Goal: Browse casually

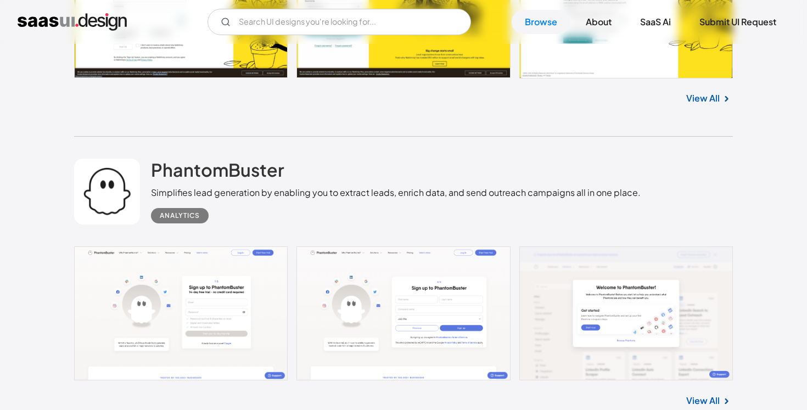
scroll to position [3000, 0]
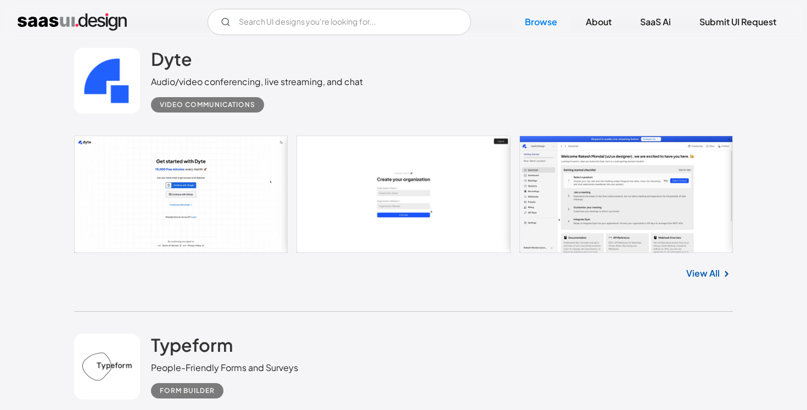
click at [198, 178] on link at bounding box center [403, 195] width 659 height 118
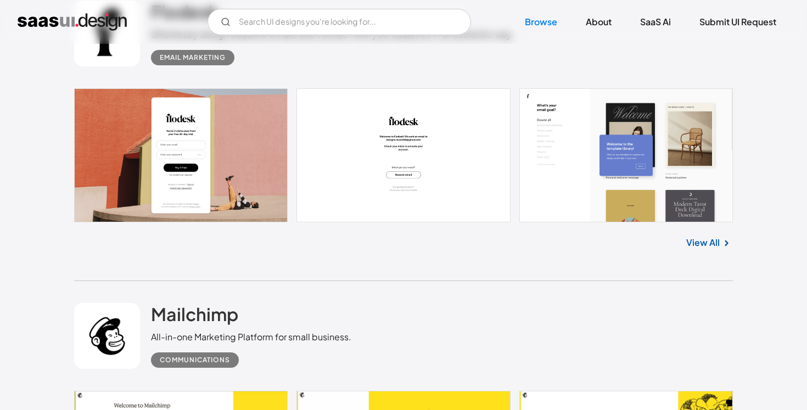
scroll to position [2135, 0]
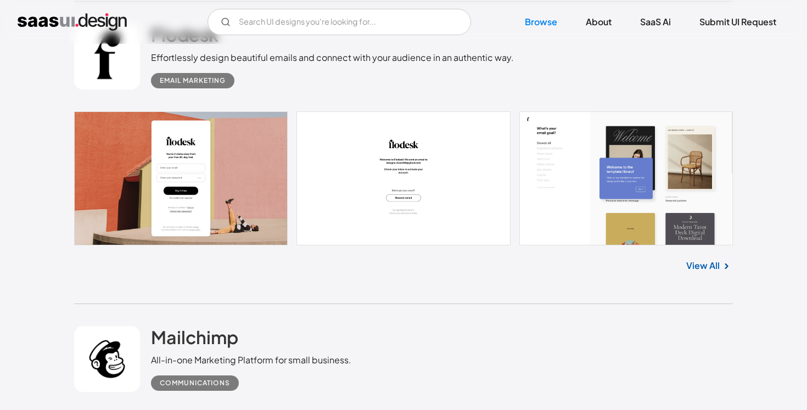
click at [717, 270] on link "View All" at bounding box center [704, 265] width 34 height 13
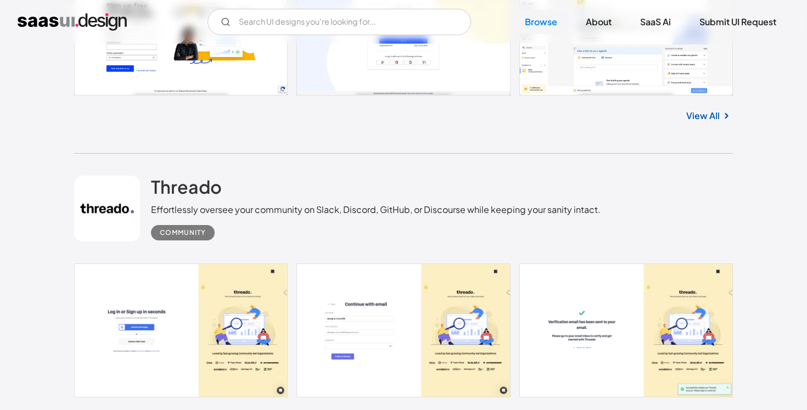
scroll to position [10630, 0]
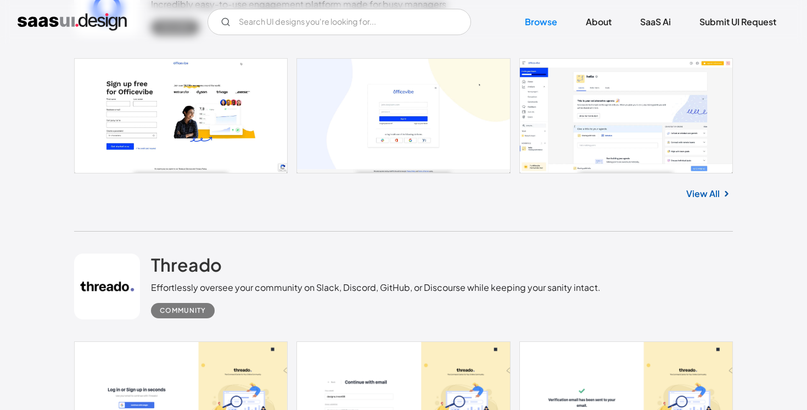
click at [440, 87] on link at bounding box center [403, 115] width 659 height 115
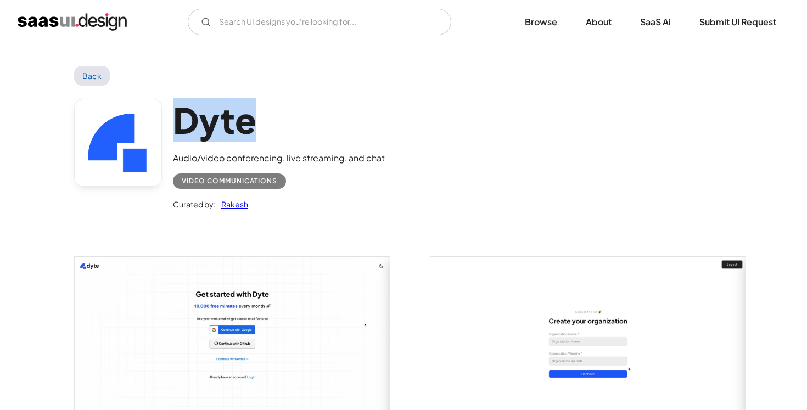
drag, startPoint x: 270, startPoint y: 109, endPoint x: 169, endPoint y: 109, distance: 100.5
click at [169, 109] on div "Dyte Audio/video conferencing, live streaming, and chat Video Communications Cu…" at bounding box center [403, 157] width 659 height 143
copy h1 "Dyte"
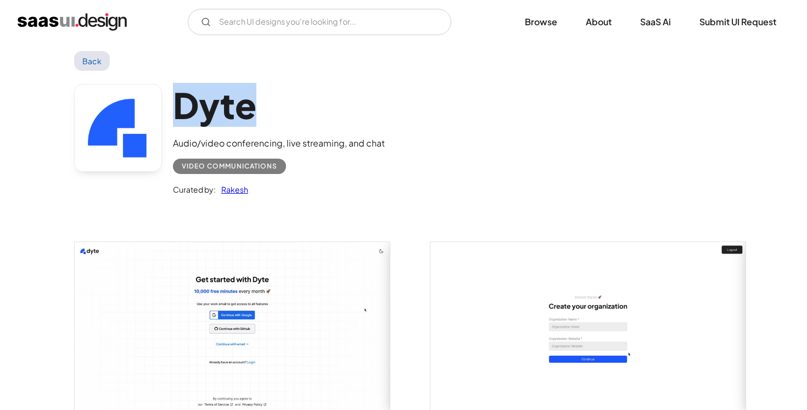
scroll to position [15, 0]
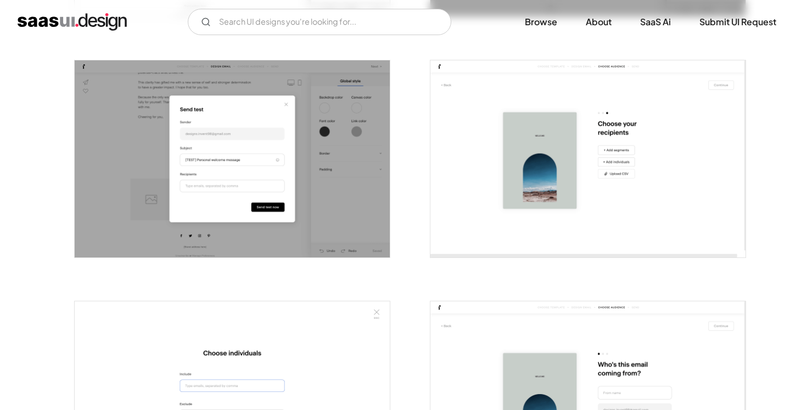
scroll to position [1645, 0]
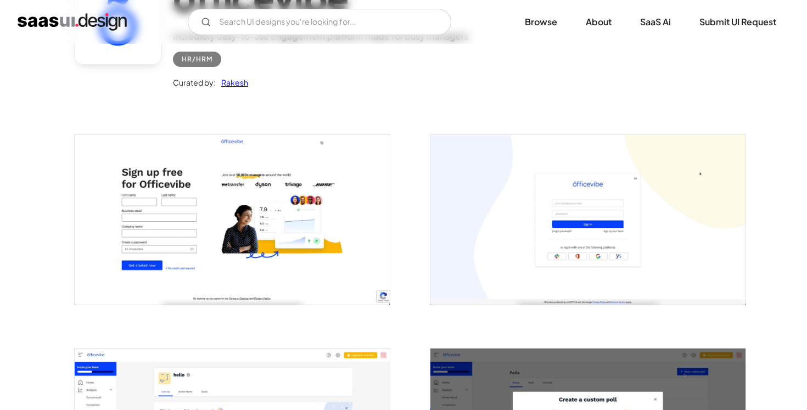
scroll to position [135, 0]
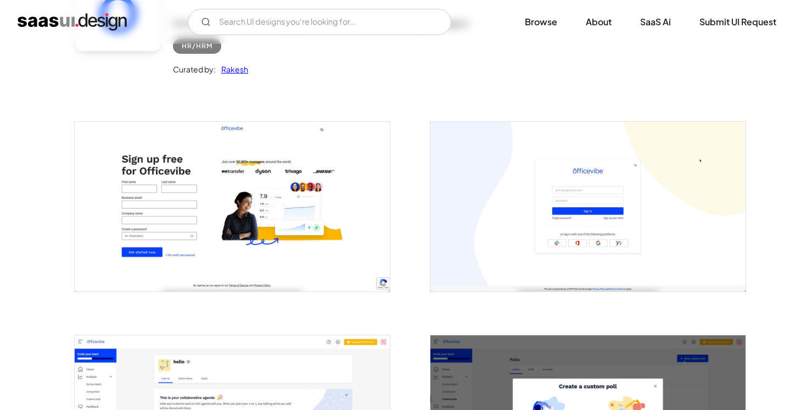
click at [599, 220] on img "open lightbox" at bounding box center [588, 206] width 315 height 169
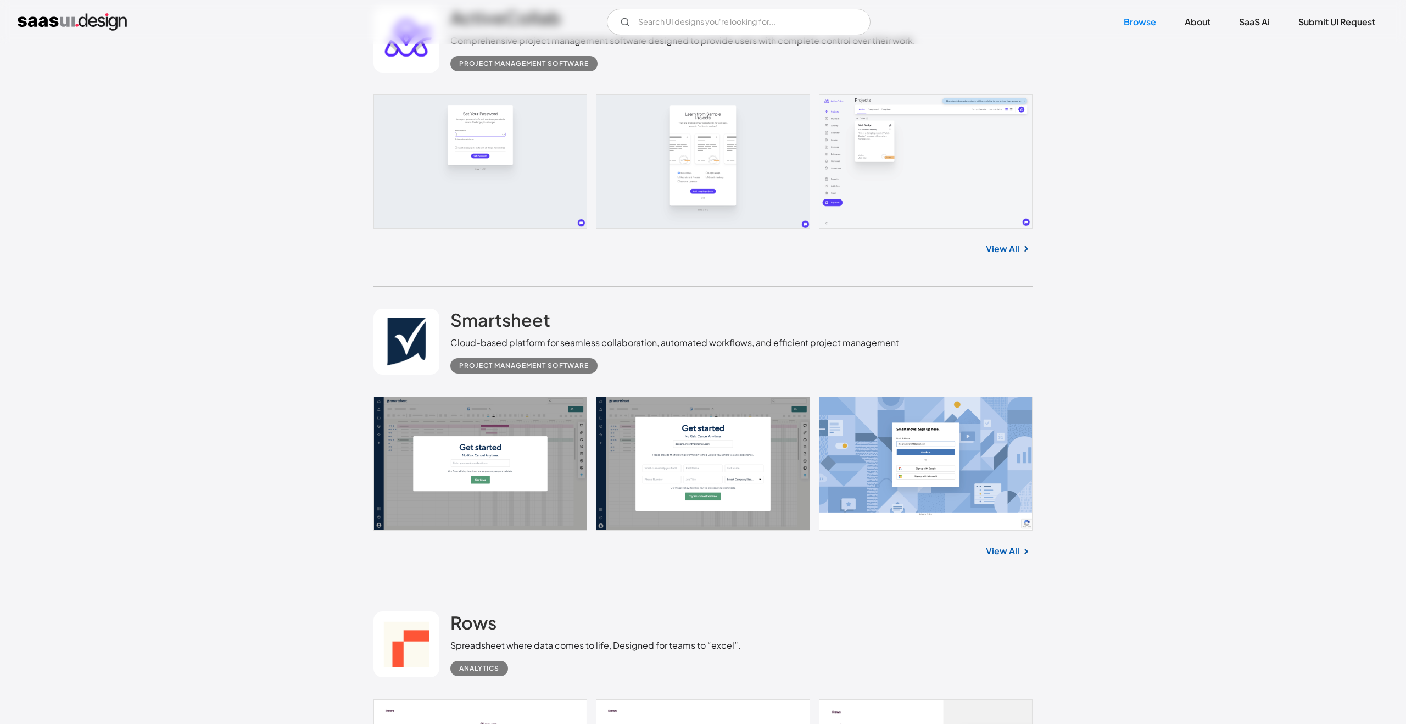
scroll to position [401, 0]
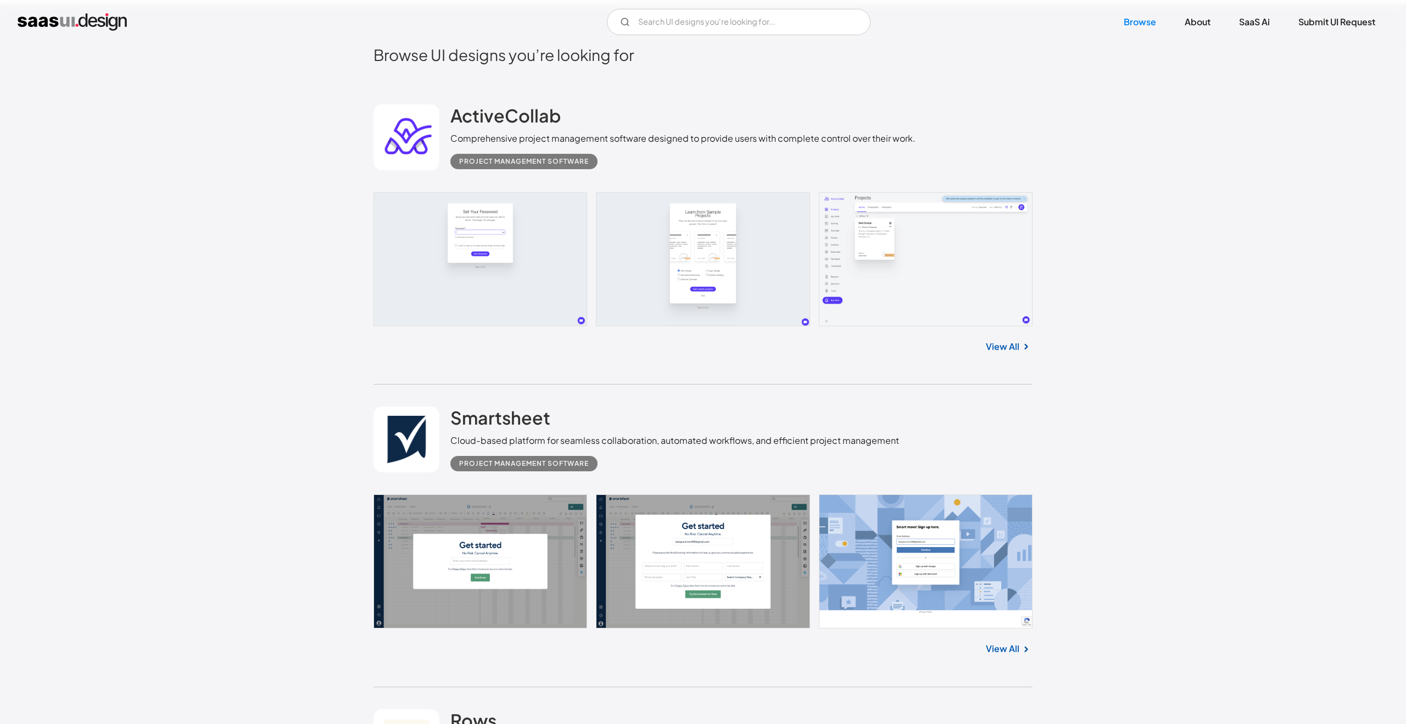
click at [476, 269] on link at bounding box center [702, 259] width 659 height 134
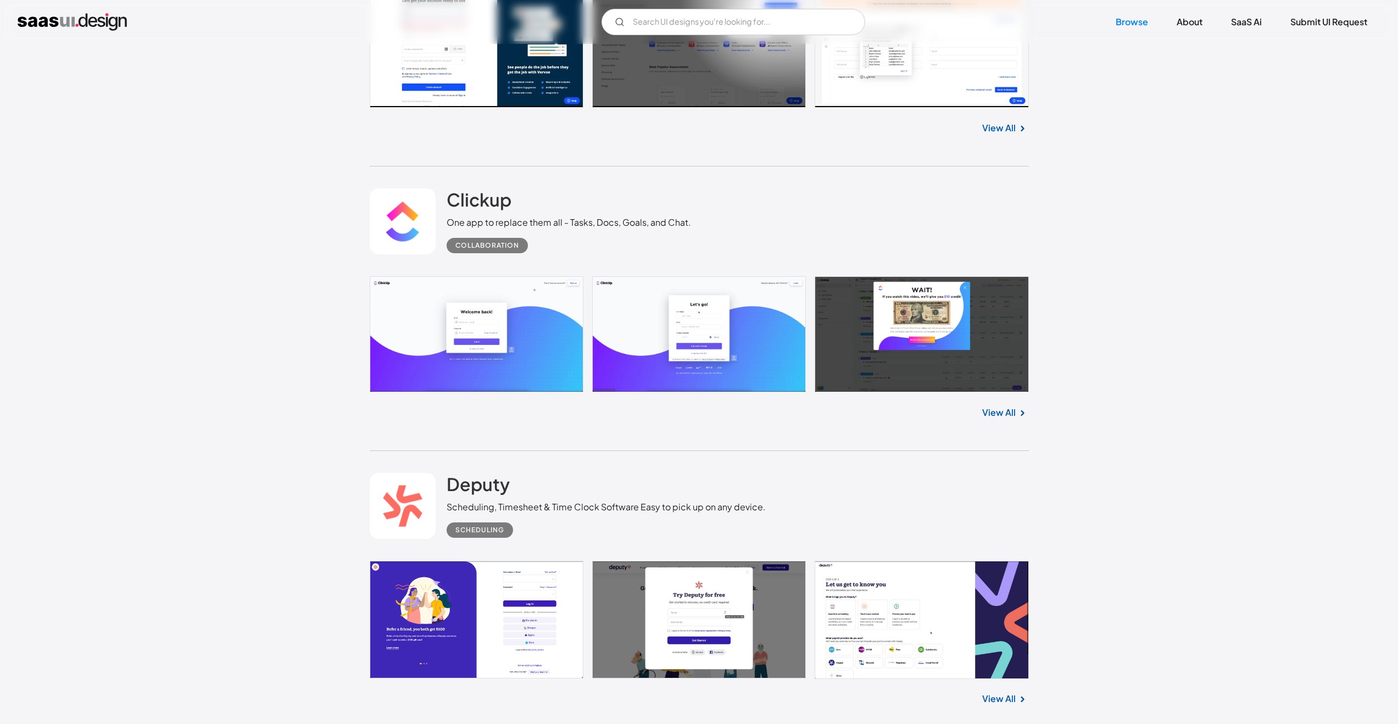
scroll to position [16127, 0]
